Goal: Check status: Check status

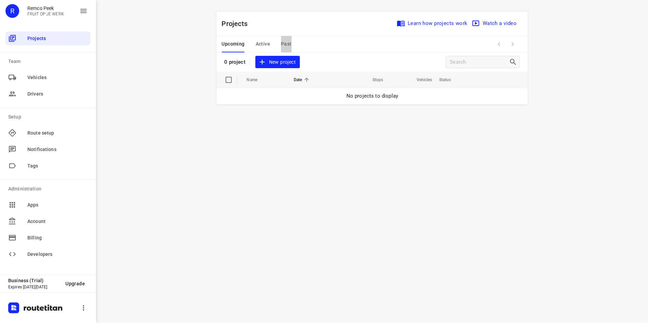
click at [287, 44] on span "Past" at bounding box center [286, 44] width 11 height 9
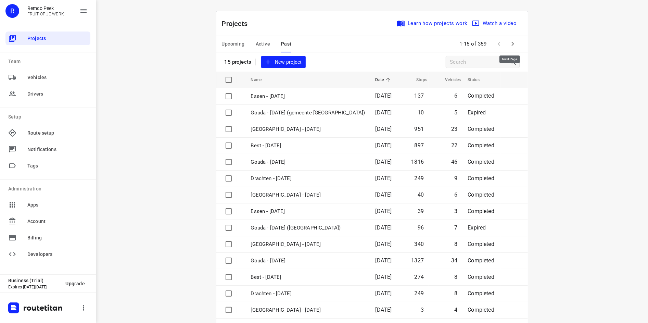
click at [512, 46] on icon "button" at bounding box center [513, 44] width 8 height 8
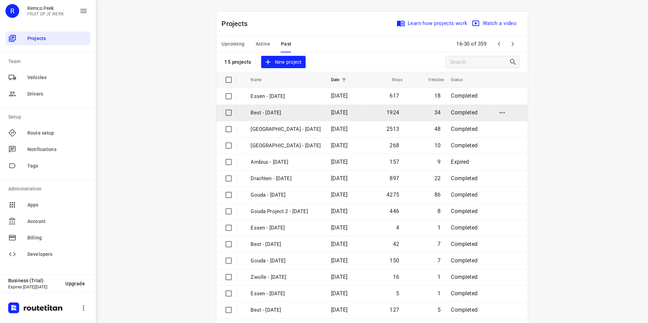
click at [303, 118] on td "Best - [DATE]" at bounding box center [285, 112] width 82 height 16
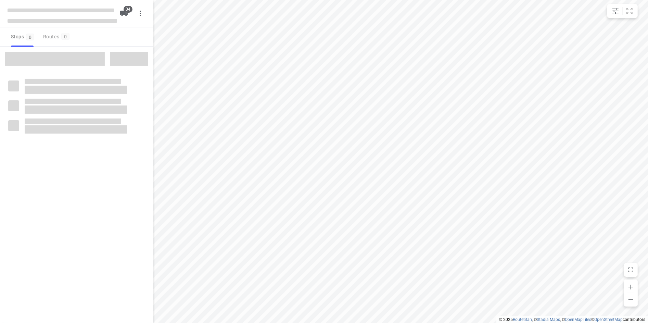
type input "distance"
checkbox input "true"
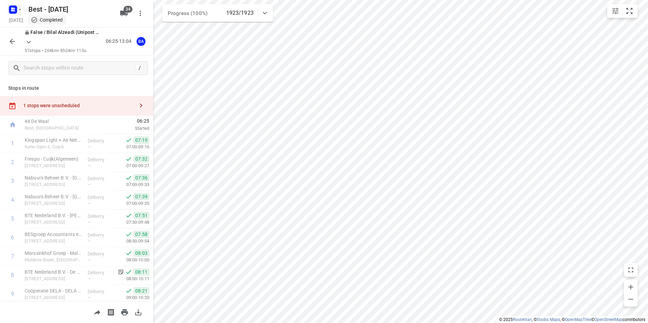
click at [20, 9] on icon "button" at bounding box center [20, 9] width 2 height 1
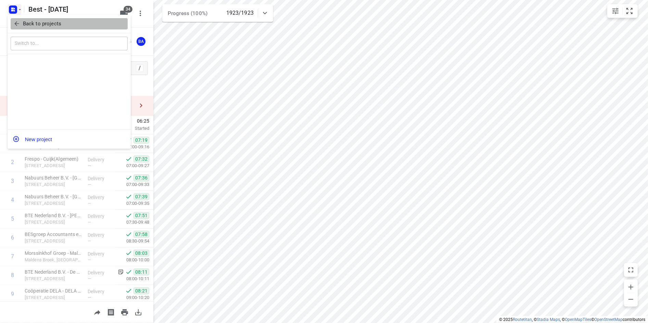
click at [22, 26] on span "Back to projects" at bounding box center [69, 24] width 112 height 8
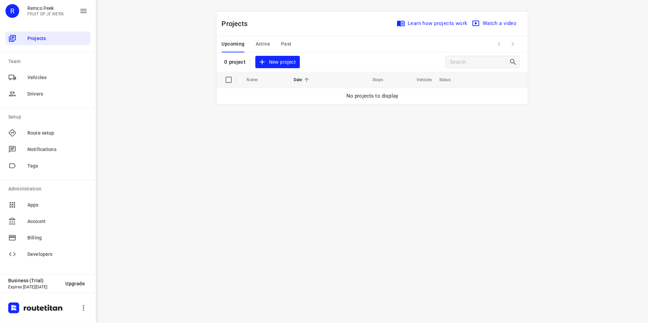
click at [289, 39] on button "Past" at bounding box center [286, 44] width 11 height 16
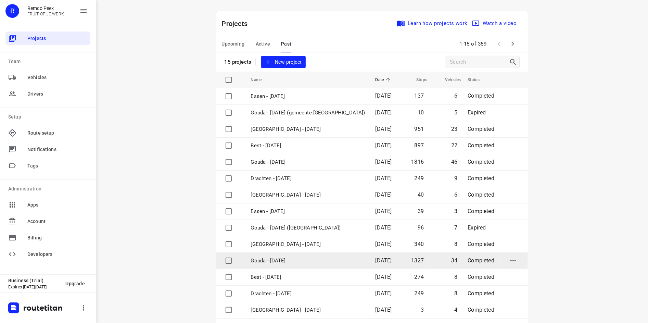
scroll to position [23, 0]
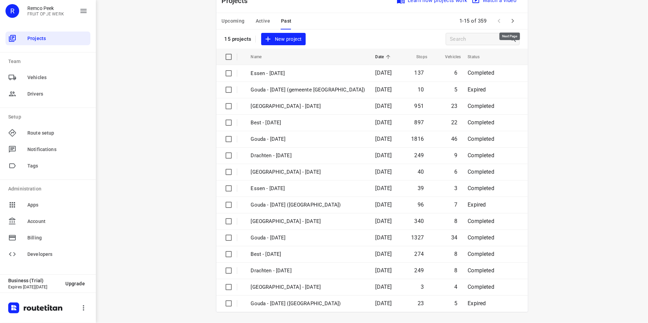
click at [509, 21] on icon "button" at bounding box center [513, 21] width 8 height 8
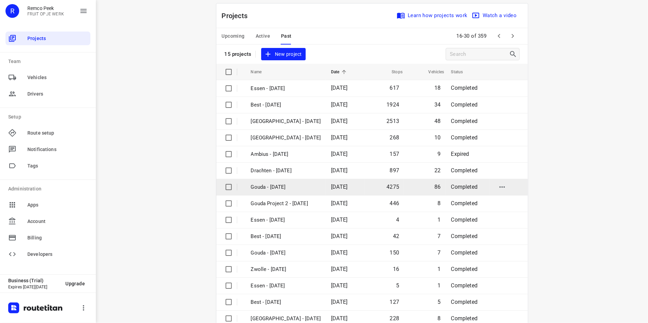
scroll to position [0, 0]
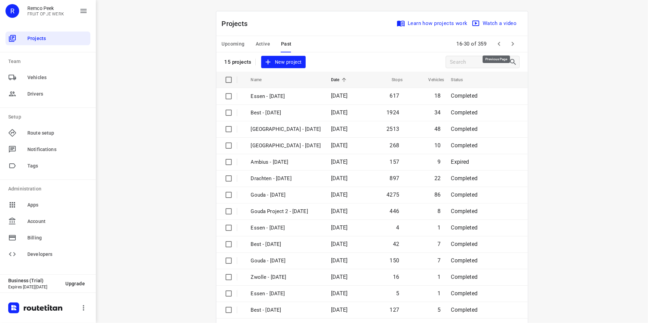
click at [495, 41] on icon "button" at bounding box center [499, 44] width 8 height 8
